Goal: Task Accomplishment & Management: Use online tool/utility

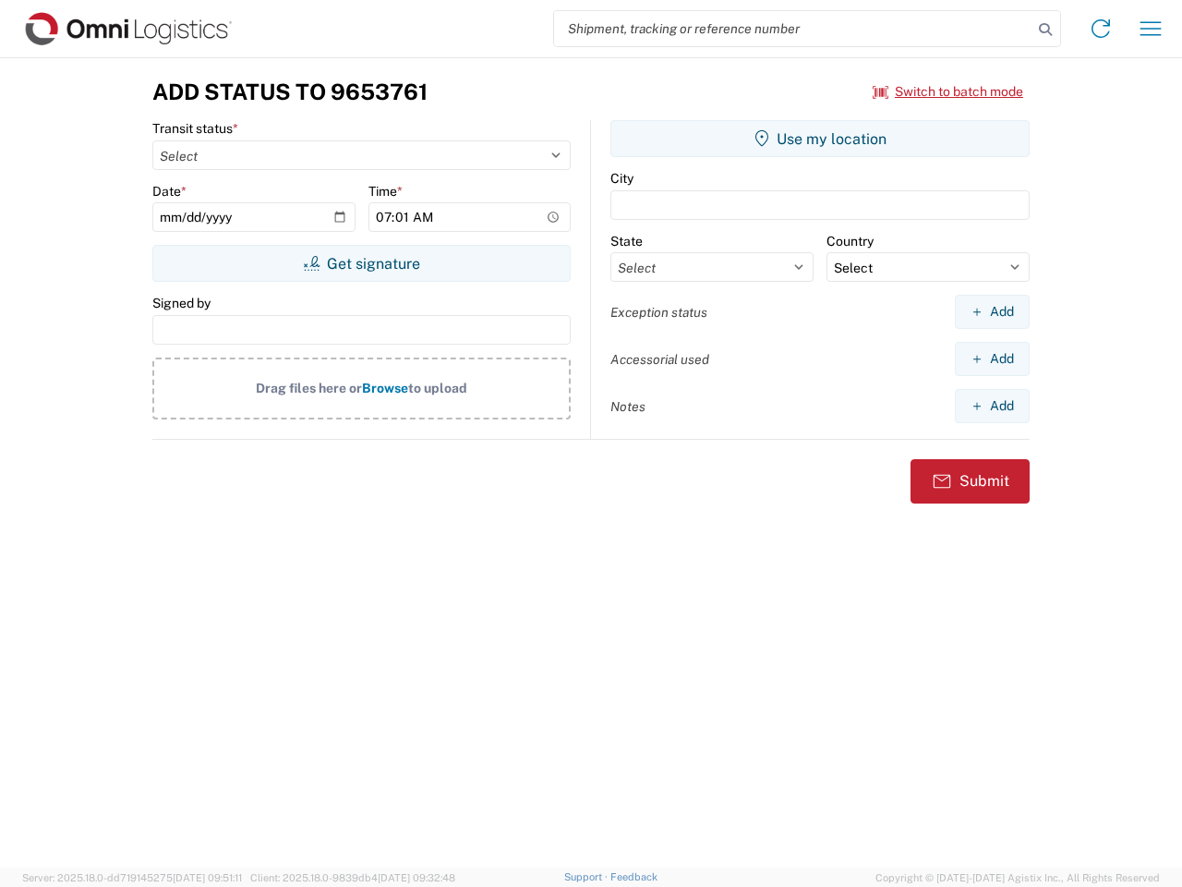
click at [793, 29] on input "search" at bounding box center [793, 28] width 478 height 35
click at [1045, 30] on icon at bounding box center [1045, 30] width 26 height 26
click at [1101, 29] on icon at bounding box center [1101, 29] width 30 height 30
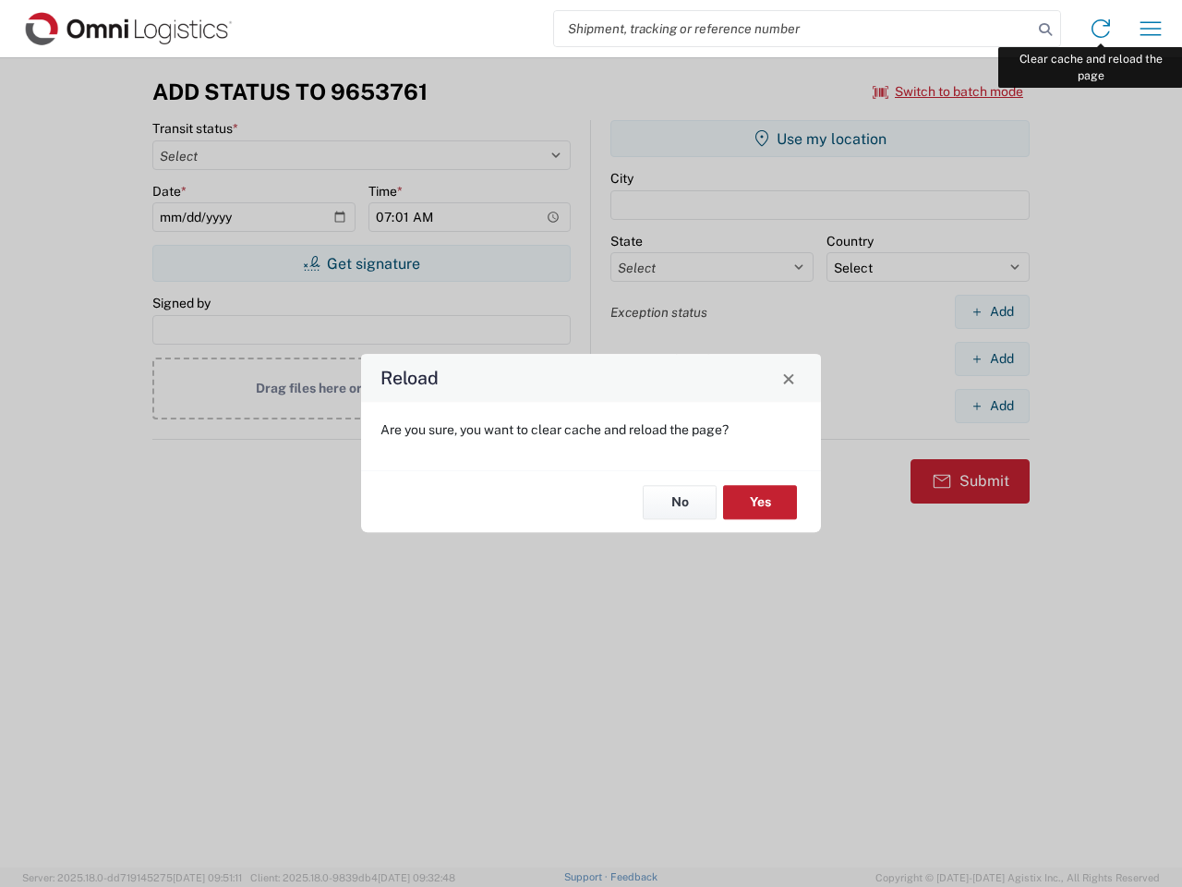
click at [1151, 29] on div "Reload Are you sure, you want to clear cache and reload the page? No Yes" at bounding box center [591, 443] width 1182 height 887
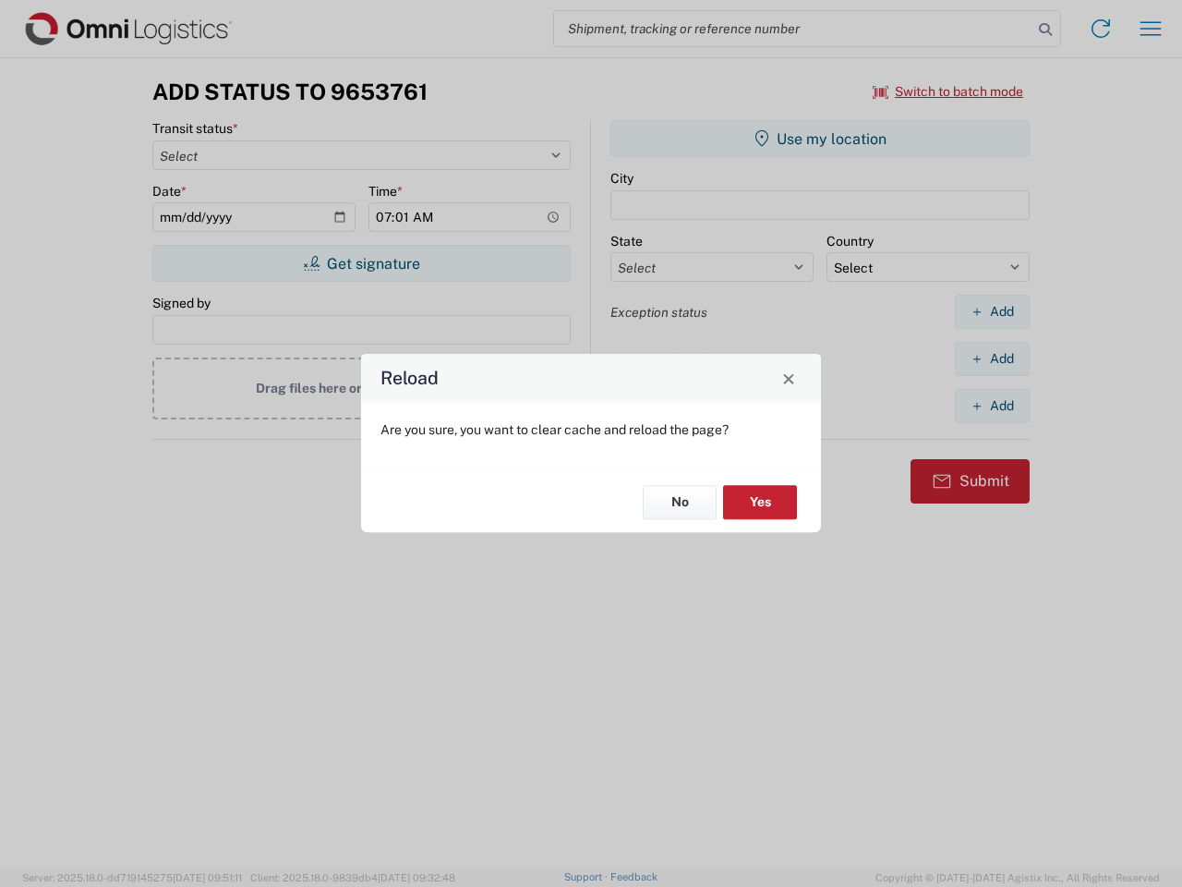
click at [948, 91] on div "Reload Are you sure, you want to clear cache and reload the page? No Yes" at bounding box center [591, 443] width 1182 height 887
click at [361, 263] on div "Reload Are you sure, you want to clear cache and reload the page? No Yes" at bounding box center [591, 443] width 1182 height 887
click at [820, 139] on div "Reload Are you sure, you want to clear cache and reload the page? No Yes" at bounding box center [591, 443] width 1182 height 887
click at [992, 311] on div "Reload Are you sure, you want to clear cache and reload the page? No Yes" at bounding box center [591, 443] width 1182 height 887
click at [992, 358] on div "Reload Are you sure, you want to clear cache and reload the page? No Yes" at bounding box center [591, 443] width 1182 height 887
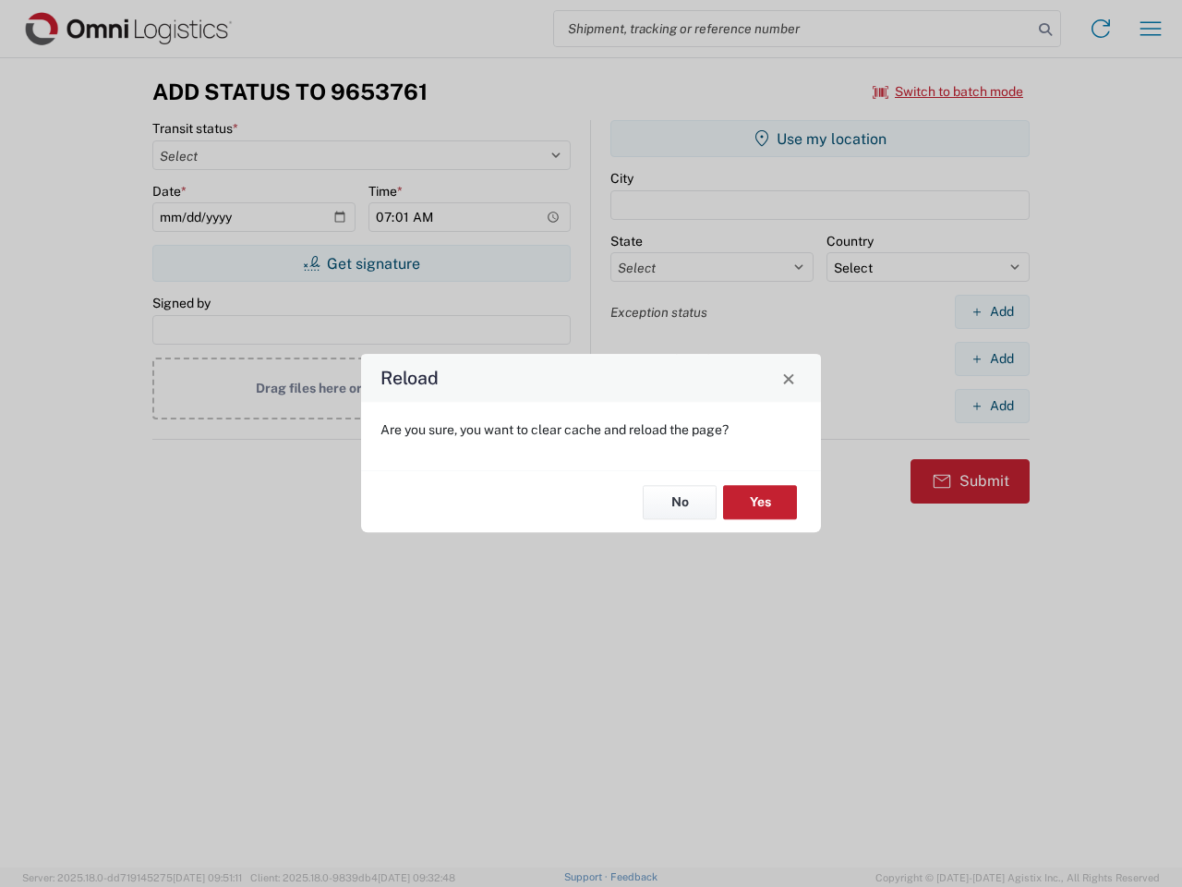
click at [992, 405] on div "Reload Are you sure, you want to clear cache and reload the page? No Yes" at bounding box center [591, 443] width 1182 height 887
